Goal: Information Seeking & Learning: Understand process/instructions

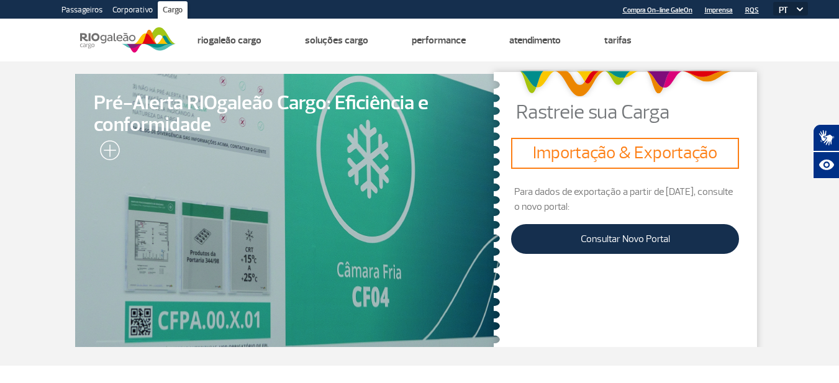
click at [591, 158] on h3 "Importação & Exportação" at bounding box center [625, 153] width 218 height 21
click at [587, 190] on p "Para dados de exportação a partir de [DATE], consulte o novo portal:" at bounding box center [625, 200] width 228 height 30
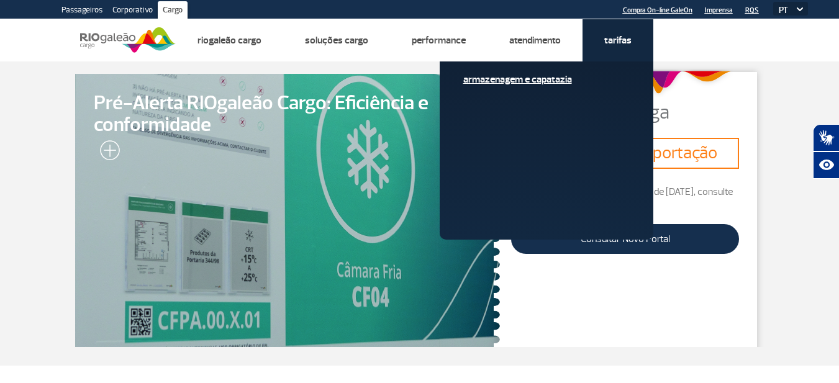
click at [552, 83] on link "Armazenagem e Capatazia" at bounding box center [547, 80] width 167 height 14
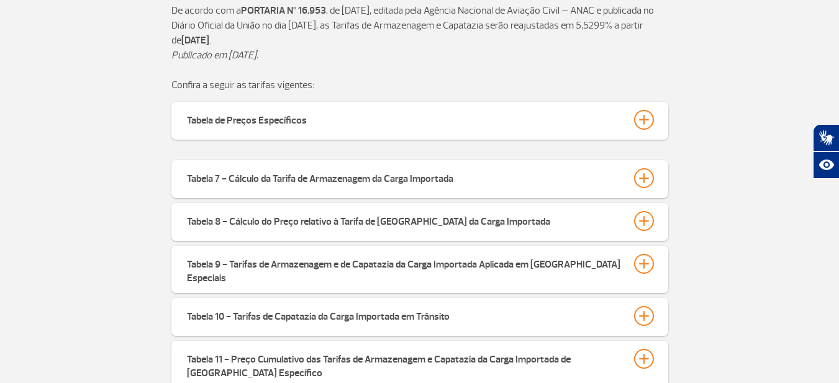
scroll to position [373, 0]
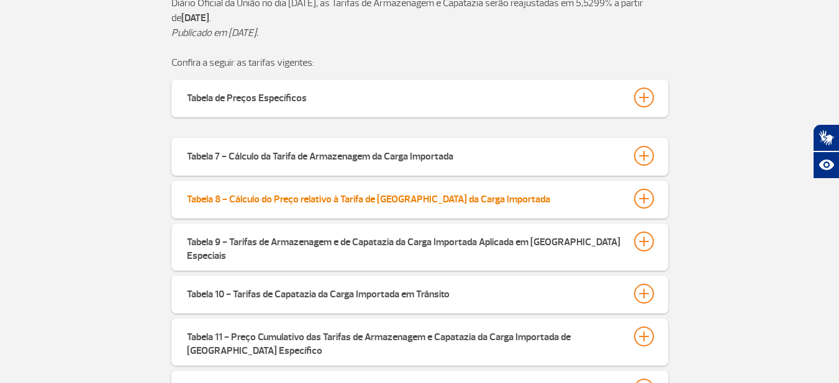
click at [613, 204] on div at bounding box center [644, 199] width 20 height 20
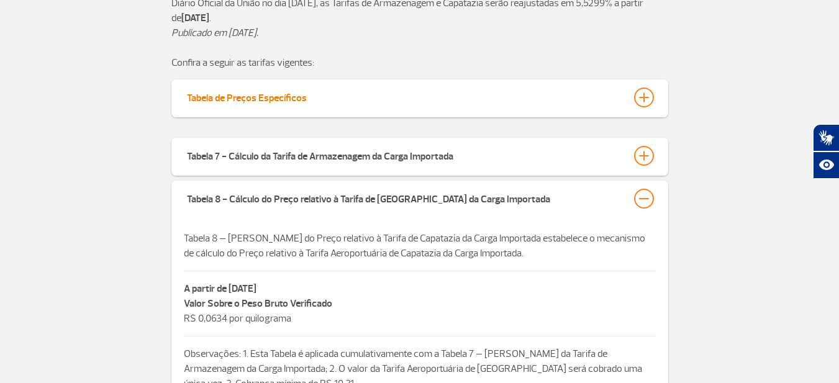
click at [613, 96] on div at bounding box center [644, 98] width 20 height 20
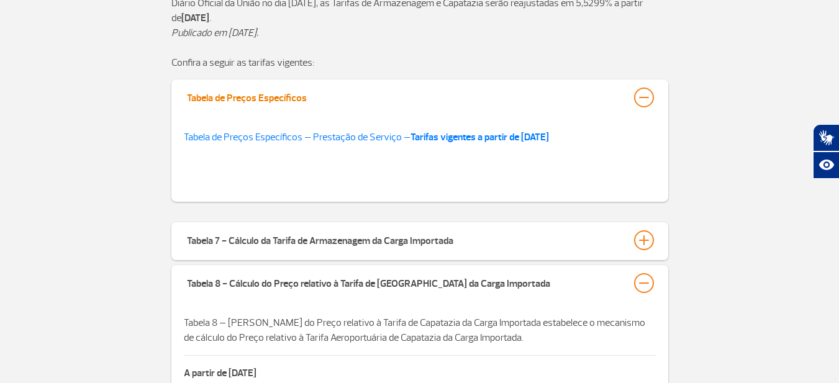
click at [613, 98] on div at bounding box center [644, 98] width 20 height 20
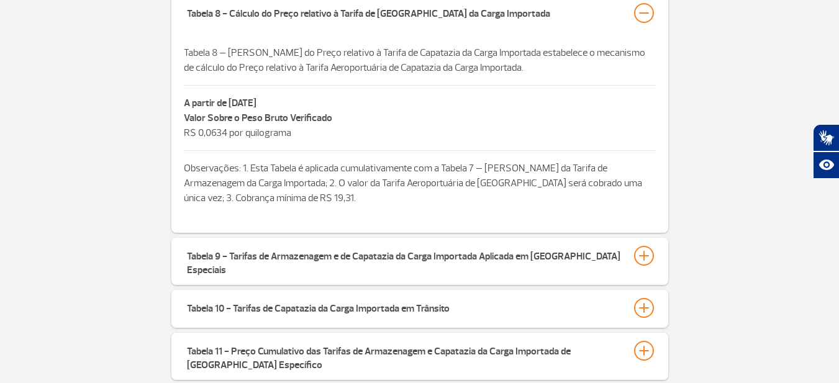
scroll to position [559, 0]
click at [613, 14] on div at bounding box center [644, 12] width 20 height 20
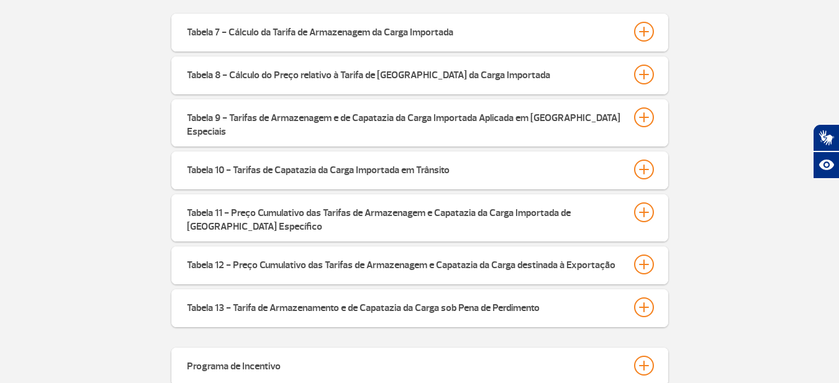
scroll to position [435, 0]
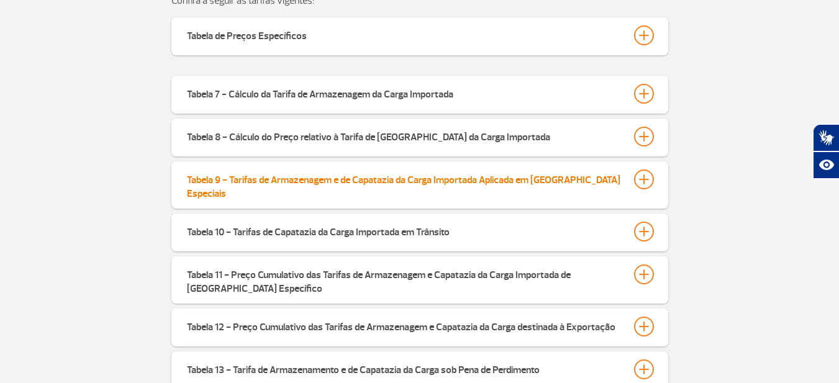
click at [613, 175] on div at bounding box center [644, 180] width 20 height 20
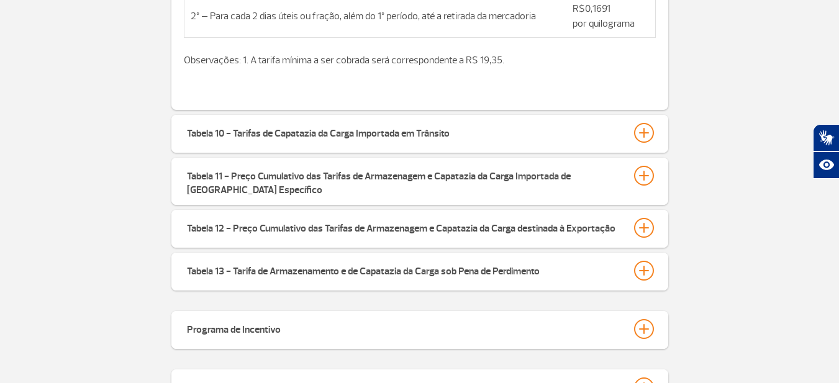
scroll to position [746, 0]
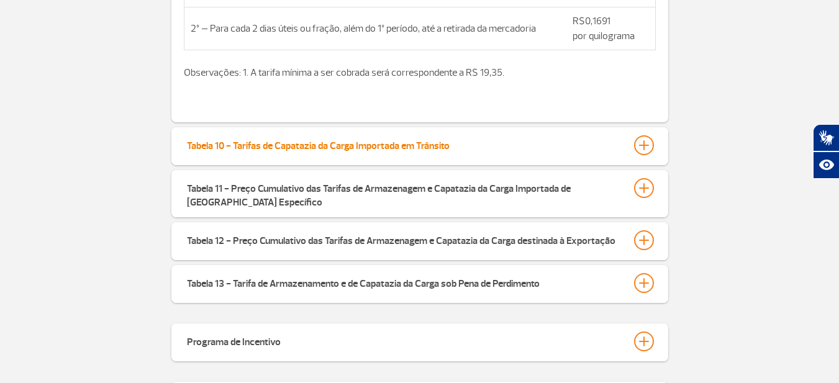
click at [613, 135] on div at bounding box center [644, 145] width 20 height 20
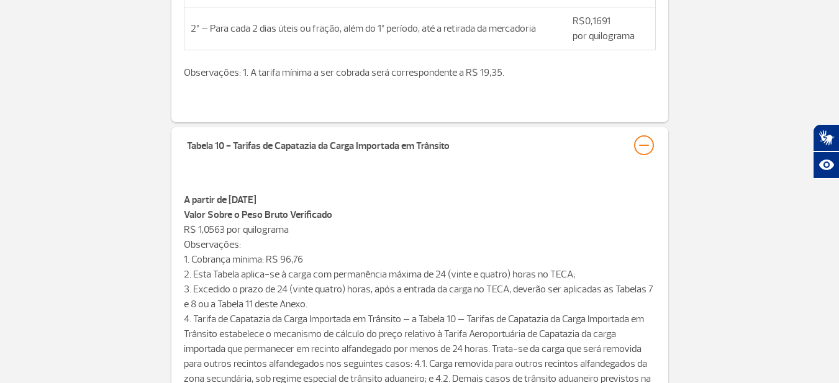
scroll to position [808, 0]
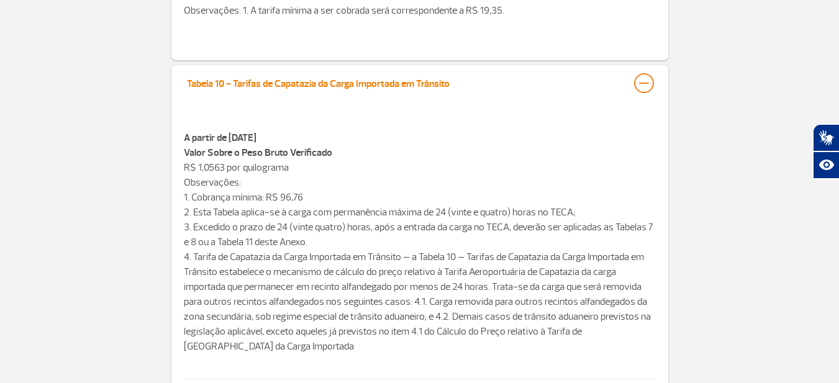
click at [613, 73] on div at bounding box center [644, 83] width 20 height 20
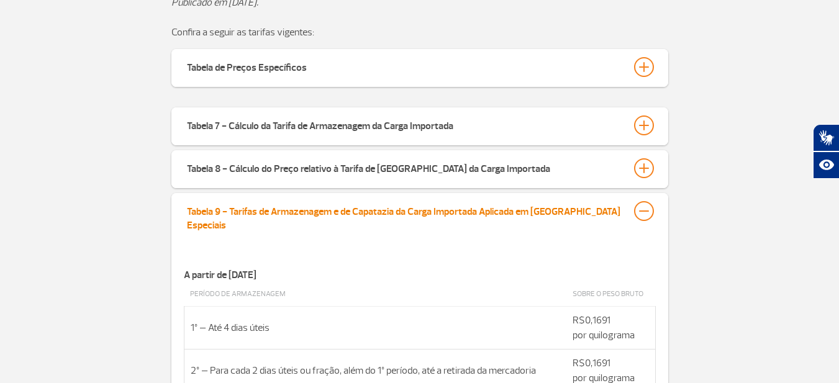
scroll to position [373, 0]
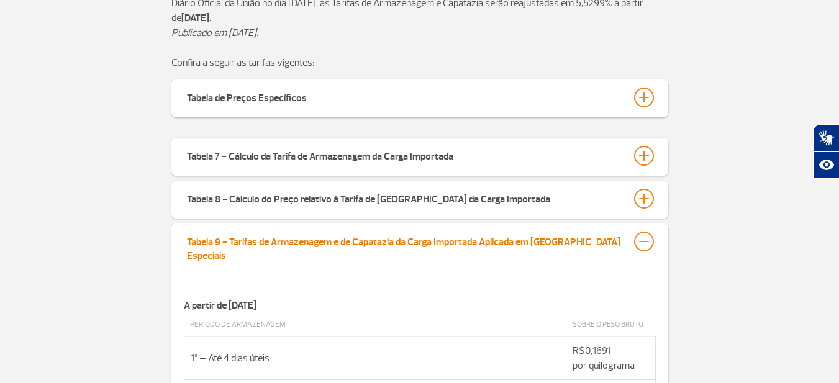
click at [613, 240] on div at bounding box center [644, 242] width 20 height 20
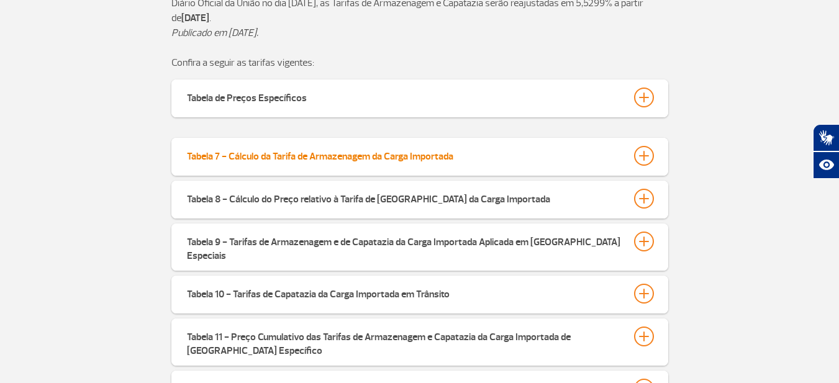
click at [613, 158] on div at bounding box center [644, 156] width 20 height 20
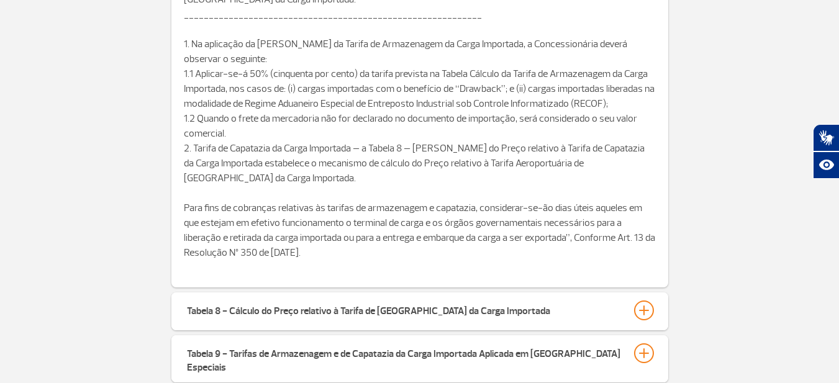
scroll to position [870, 0]
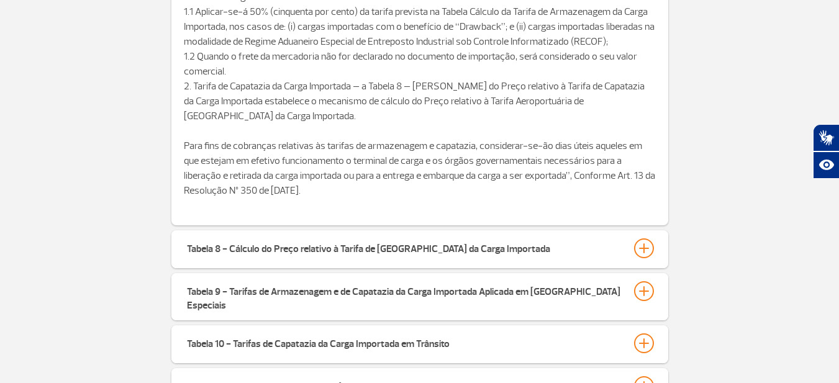
drag, startPoint x: 384, startPoint y: 193, endPoint x: 184, endPoint y: 149, distance: 204.9
click at [184, 149] on p "Para fins de cobranças relativas às tarifas de armazenagem e capatazia, conside…" at bounding box center [420, 176] width 472 height 75
copy p "Para fins de cobranças relativas às tarifas de armazenagem e capatazia, conside…"
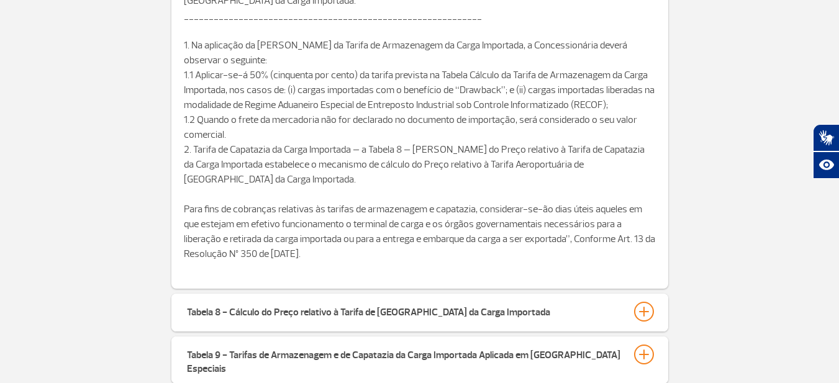
scroll to position [808, 0]
click at [409, 254] on p "Para fins de cobranças relativas às tarifas de armazenagem e capatazia, conside…" at bounding box center [420, 238] width 472 height 75
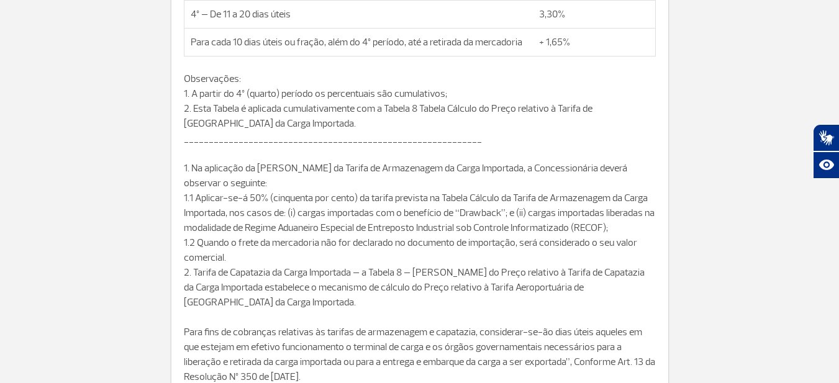
scroll to position [746, 0]
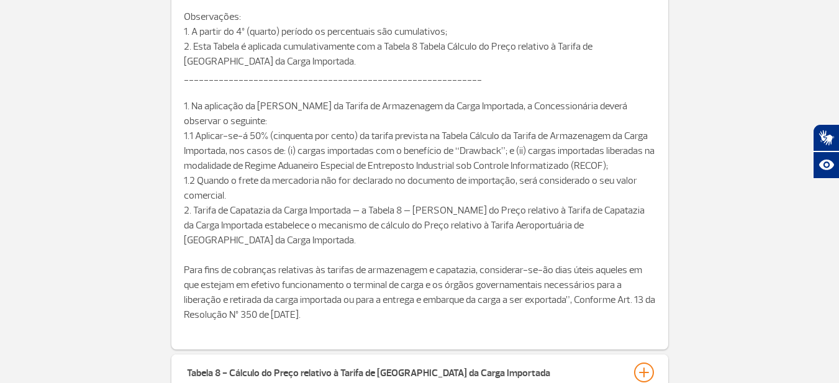
click at [613, 217] on div "Tabela 7 - Cálculo da Tarifa de Armazenagem da Carga Importada A partir de [DAT…" at bounding box center [419, 198] width 839 height 866
click at [613, 105] on div "Tabela 7 - Cálculo da Tarifa de Armazenagem da Carga Importada A partir de [DAT…" at bounding box center [419, 198] width 839 height 866
